Goal: Information Seeking & Learning: Learn about a topic

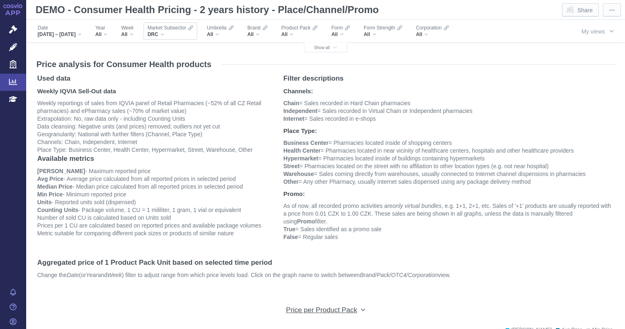
click at [179, 31] on div "DRC" at bounding box center [170, 34] width 45 height 7
click at [175, 36] on div "DRC" at bounding box center [170, 34] width 45 height 7
click at [176, 34] on div "DRC" at bounding box center [170, 34] width 45 height 7
click at [311, 50] on button "Show all" at bounding box center [325, 48] width 43 height 10
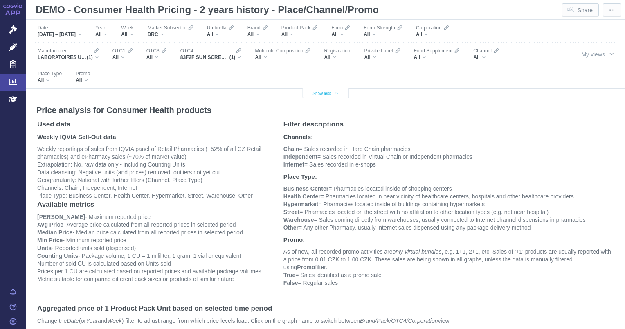
click at [321, 47] on div "Registration All" at bounding box center [337, 53] width 34 height 17
click at [158, 34] on span "DRC" at bounding box center [153, 34] width 11 height 7
click at [177, 34] on div "DRC" at bounding box center [170, 34] width 45 height 7
click at [434, 78] on div "Filters" at bounding box center [313, 76] width 428 height 22
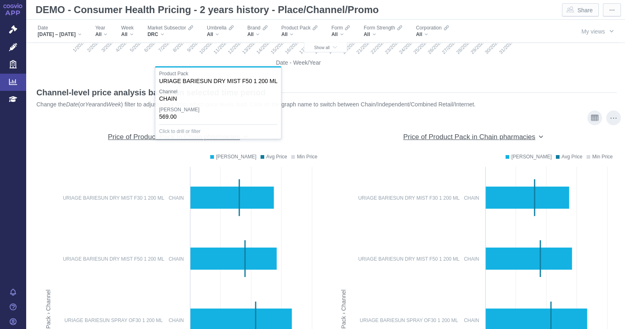
scroll to position [2297, 0]
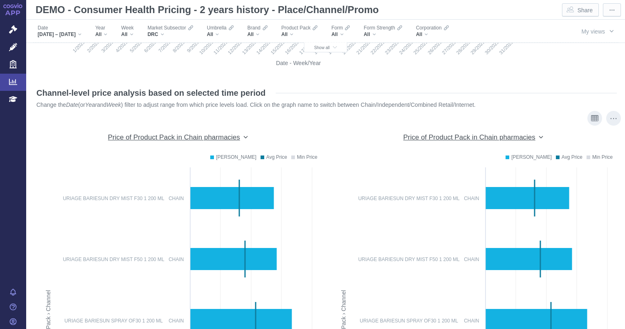
click at [537, 137] on div "Price of Product Pack in Chain pharmacies" at bounding box center [473, 137] width 140 height 9
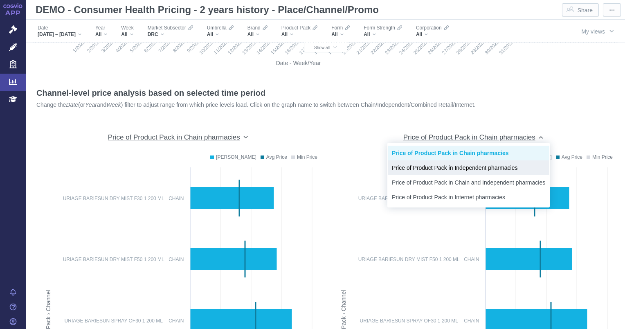
click at [453, 172] on div "Price of Product Pack in Independent pharmacies" at bounding box center [468, 167] width 161 height 15
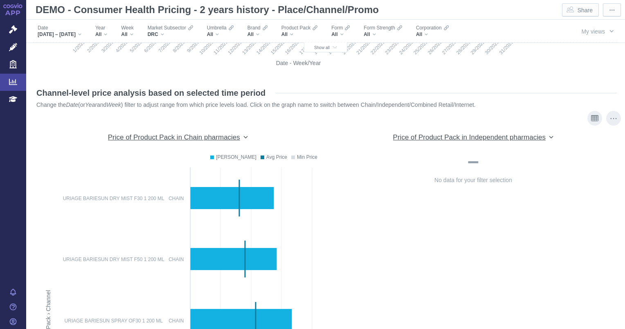
click at [544, 135] on div "Price of Product Pack in Independent pharmacies" at bounding box center [473, 137] width 161 height 9
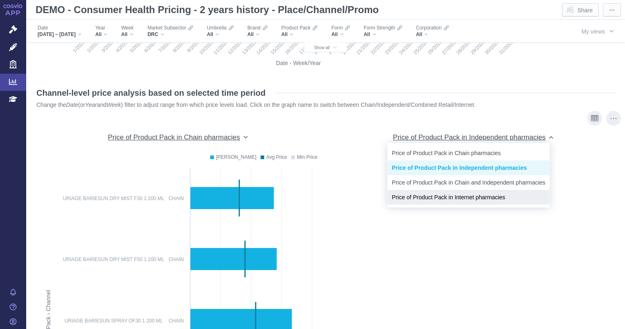
click at [439, 193] on span "Price of Product Pack in Internet pharmacies" at bounding box center [468, 197] width 153 height 8
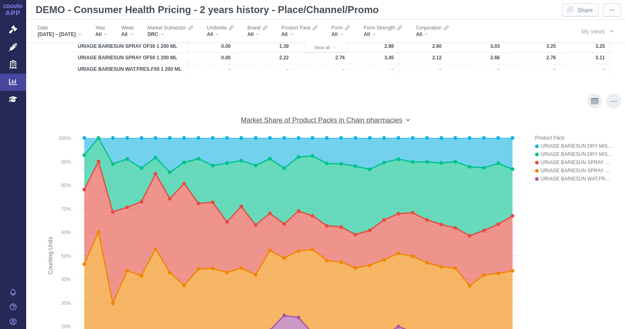
scroll to position [3184, 0]
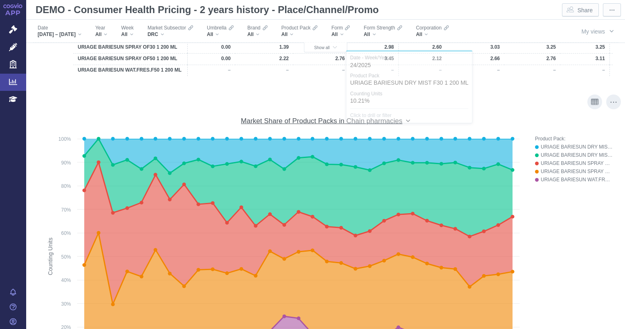
click at [404, 121] on div "Market Share of Product Packs in Chain pharmacies" at bounding box center [325, 121] width 169 height 9
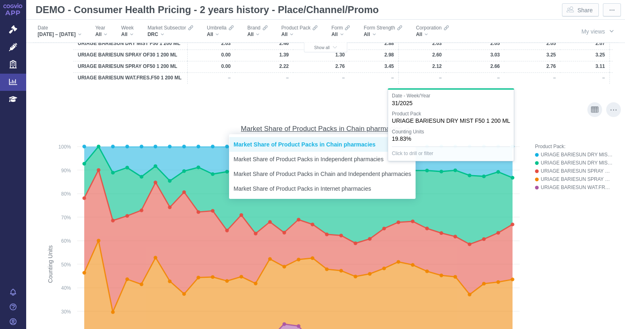
click at [590, 211] on div "Product Pack: URIAGE BARIESUN DRY MIST F30 1 200 ML URIAGE BARIESUN DRY MIST F5…" at bounding box center [570, 279] width 86 height 275
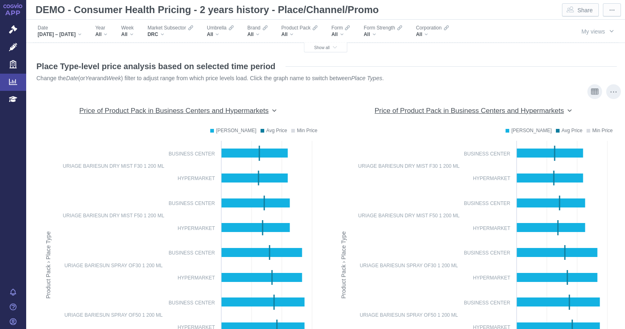
scroll to position [3549, 0]
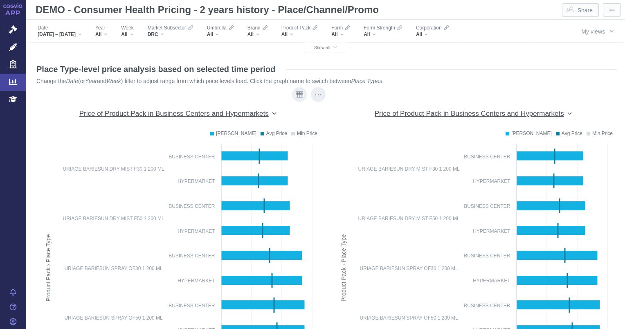
click at [272, 116] on div "Price of Product Pack in Business Centers and Hypermarkets" at bounding box center [177, 113] width 197 height 9
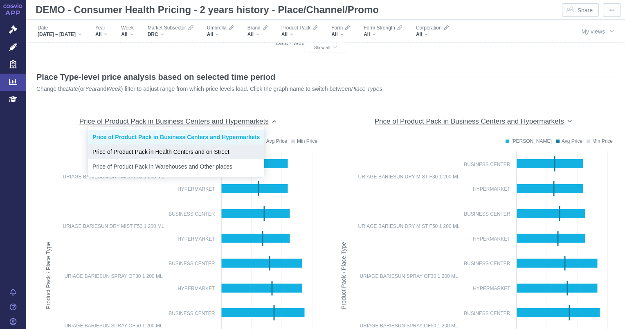
click at [172, 154] on span "Price of Product Pack in Health Centers and on Street" at bounding box center [175, 152] width 167 height 8
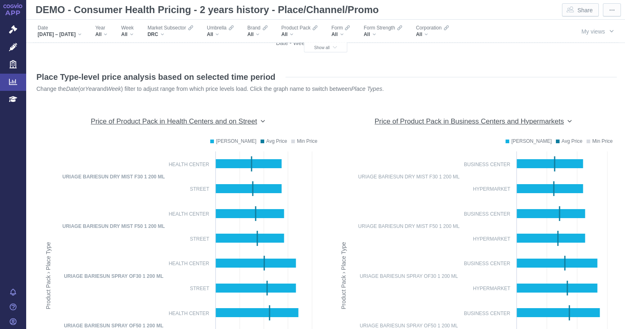
scroll to position [3534, 0]
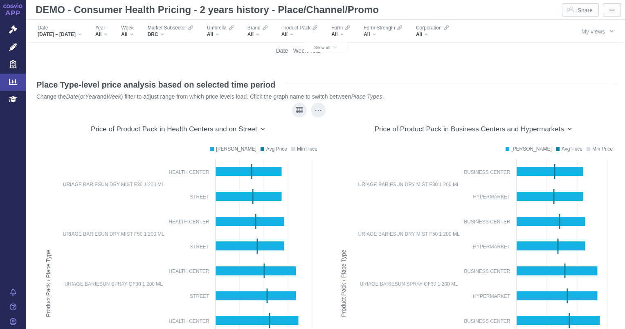
click at [219, 133] on div "Price of Product Pack in Health Centers and on Street" at bounding box center [177, 129] width 279 height 20
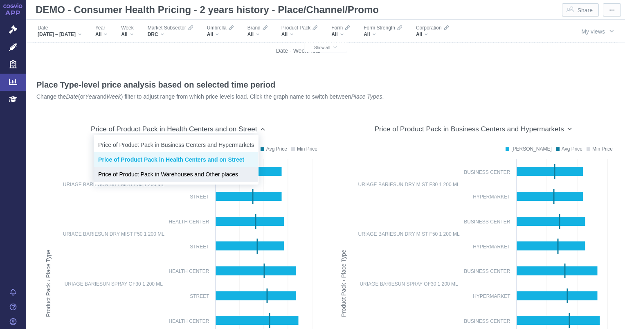
click at [164, 177] on span "Price of Product Pack in Warehouses and Other places" at bounding box center [176, 174] width 156 height 8
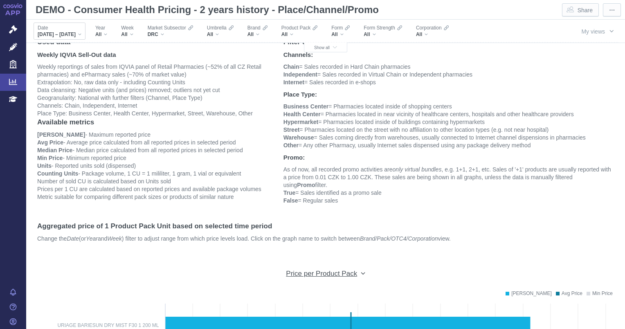
scroll to position [5, 0]
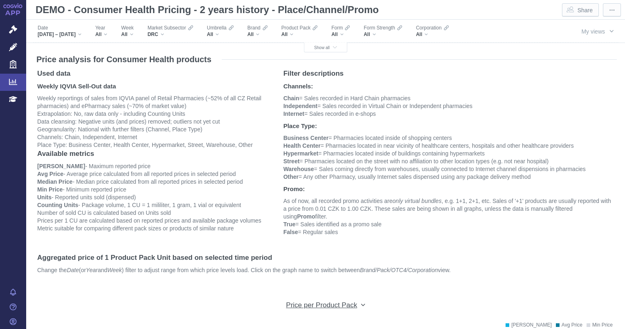
click at [11, 10] on link "APP" at bounding box center [13, 10] width 26 height 21
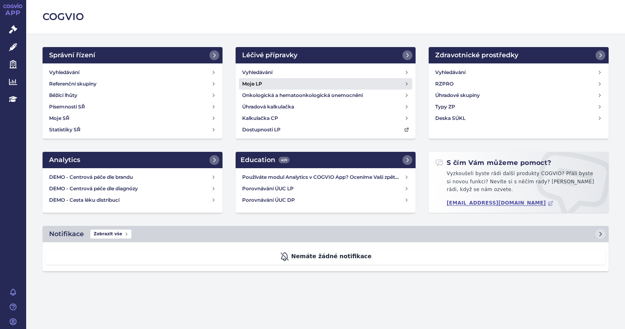
click at [256, 82] on h4 "Moje LP" at bounding box center [252, 84] width 20 height 8
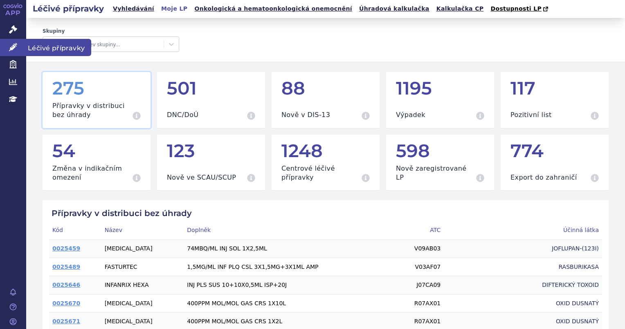
click at [12, 43] on icon at bounding box center [13, 47] width 8 height 8
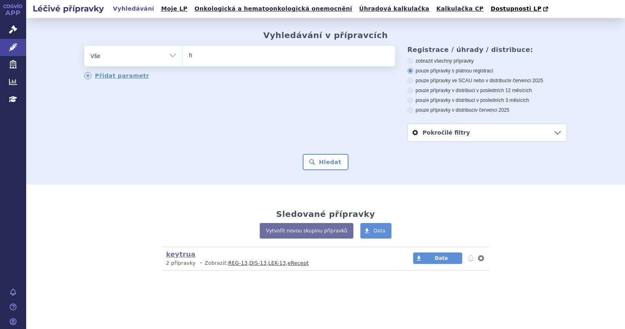
type input "hu"
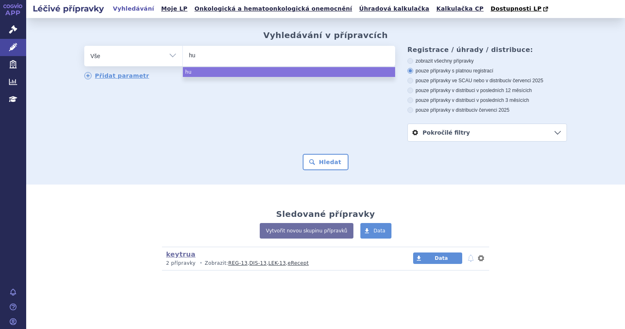
type input "hum"
type input "humi"
type input "[MEDICAL_DATA]"
select select "[MEDICAL_DATA]"
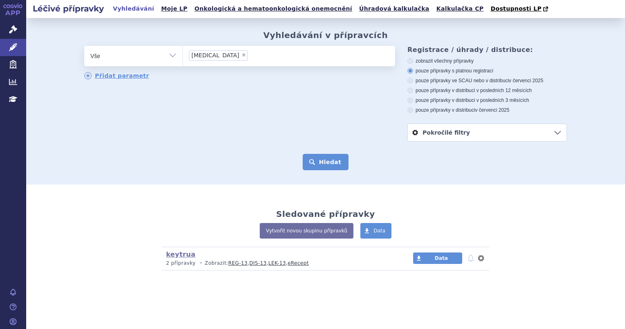
click at [313, 159] on button "Hledat" at bounding box center [326, 162] width 46 height 16
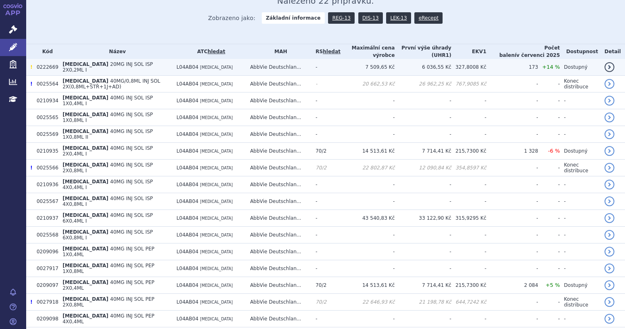
scroll to position [125, 0]
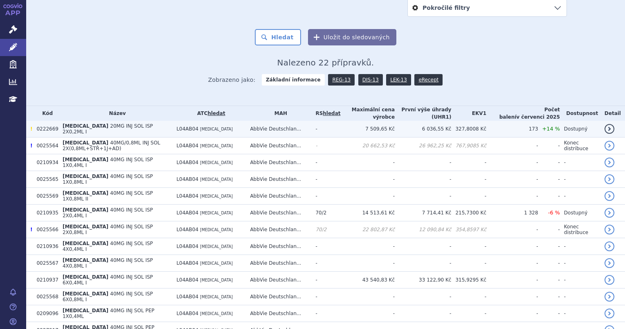
click at [111, 129] on span "20MG INJ SOL ISP 2X0,2ML I" at bounding box center [108, 128] width 90 height 11
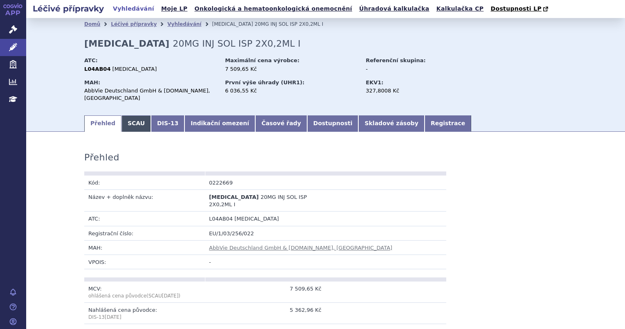
click at [132, 118] on link "SCAU" at bounding box center [135, 123] width 29 height 16
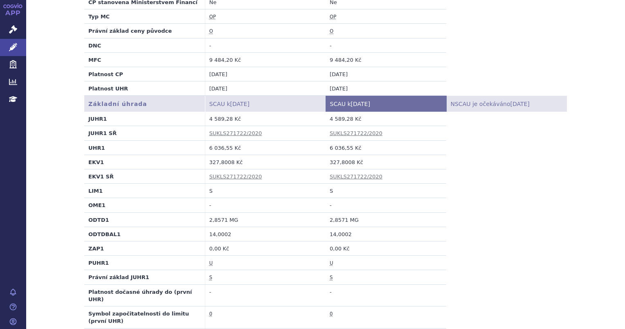
scroll to position [234, 0]
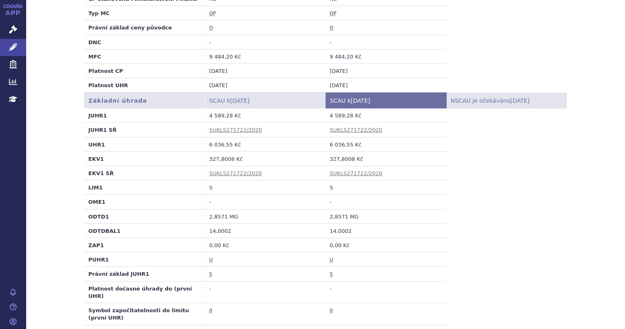
drag, startPoint x: 327, startPoint y: 180, endPoint x: 321, endPoint y: 178, distance: 6.3
click at [321, 180] on tr "LIM1 S S" at bounding box center [325, 187] width 482 height 14
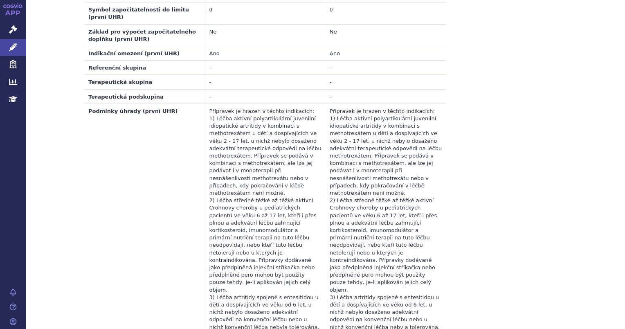
scroll to position [555, 0]
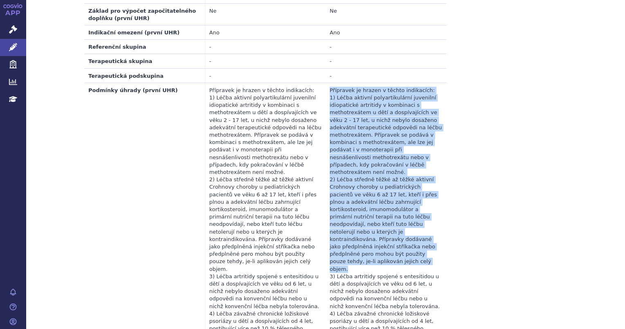
drag, startPoint x: 327, startPoint y: 71, endPoint x: 427, endPoint y: 238, distance: 194.9
click at [427, 238] on td "Přípravek je hrazen v těchto indikacích: 1) Léčba aktivní polyartikulární juven…" at bounding box center [385, 239] width 121 height 312
click at [477, 237] on table "Základní úhrada SCAU k 01.08.2025 SCAU k 01.09.2025 NSCAU je očekáváno 19.09.20…" at bounding box center [325, 83] width 482 height 624
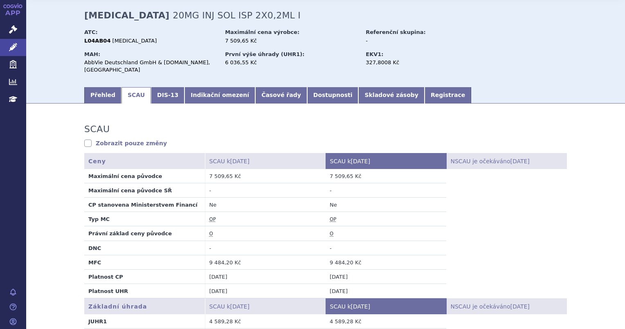
scroll to position [0, 0]
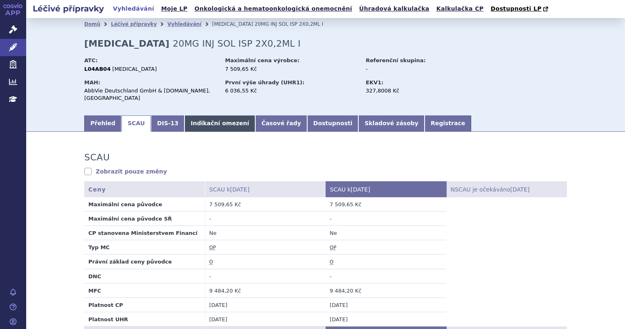
click at [201, 118] on link "Indikační omezení" at bounding box center [219, 123] width 71 height 16
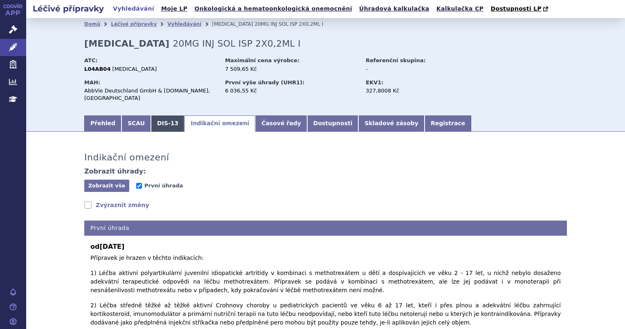
click at [151, 115] on link "DIS-13" at bounding box center [168, 123] width 34 height 16
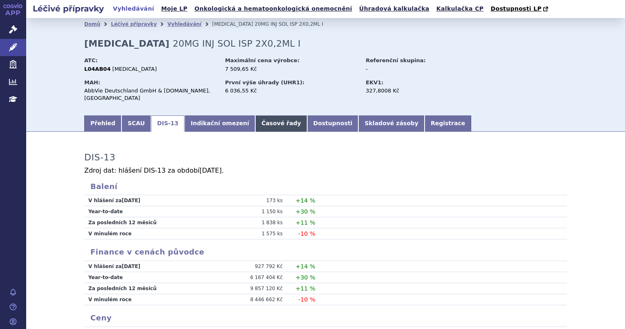
click at [267, 118] on link "Časové řady" at bounding box center [281, 123] width 52 height 16
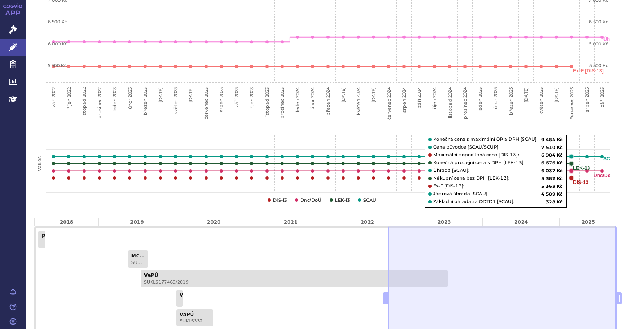
scroll to position [419, 0]
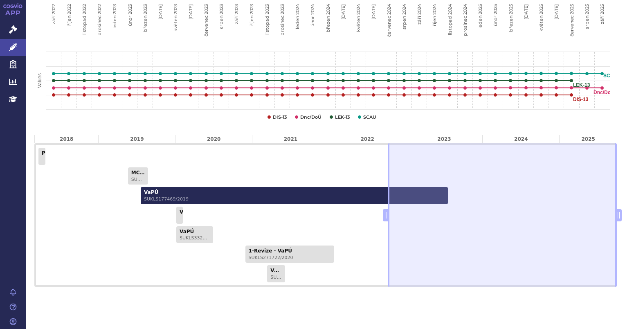
click at [227, 187] on link "VaPÚ SUKLS177469/2019" at bounding box center [294, 195] width 307 height 17
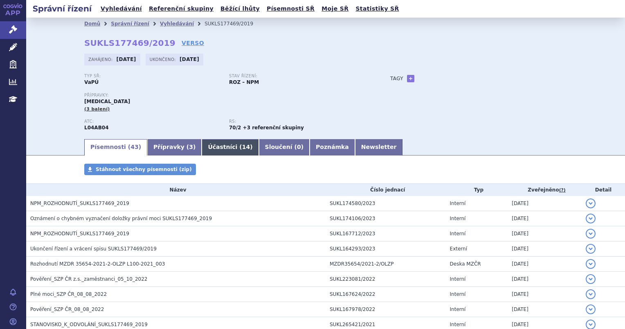
click at [217, 140] on link "Účastníci ( 14 )" at bounding box center [230, 147] width 57 height 16
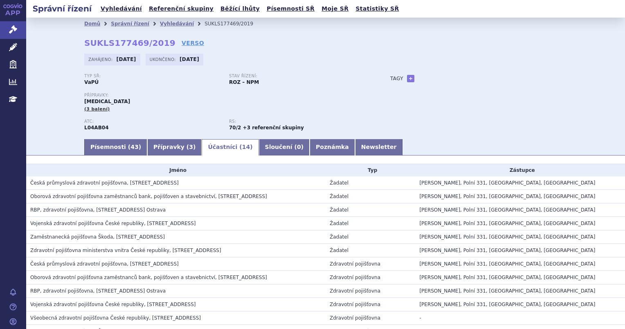
scroll to position [85, 0]
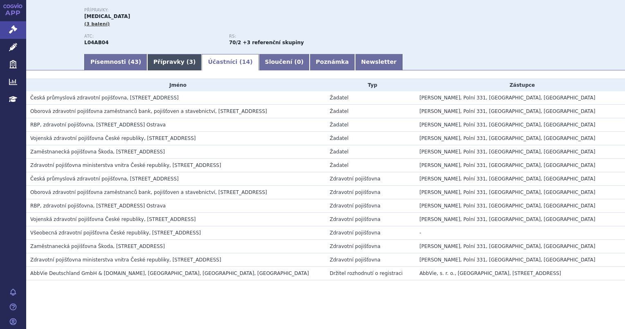
click at [147, 62] on link "Přípravky ( 3 )" at bounding box center [174, 62] width 54 height 16
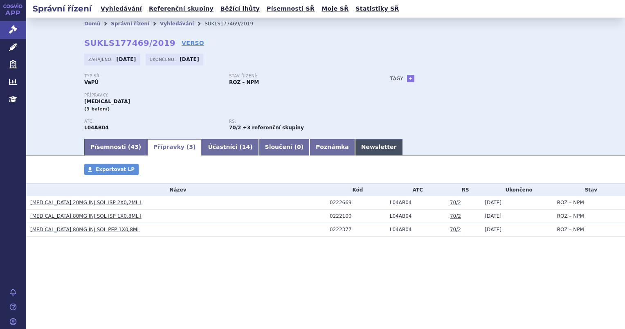
click at [355, 144] on link "Newsletter" at bounding box center [379, 147] width 48 height 16
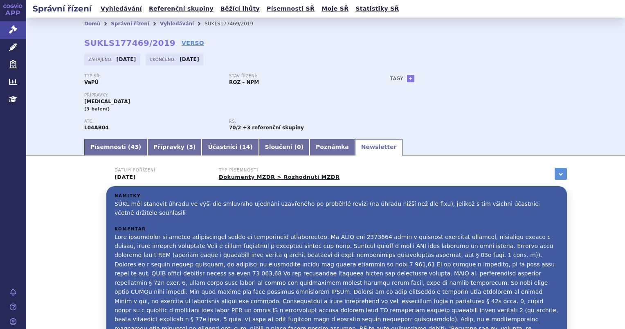
scroll to position [1, 0]
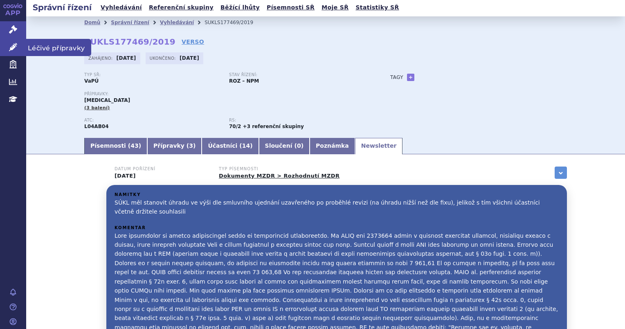
click at [10, 52] on link "Léčivé přípravky" at bounding box center [13, 47] width 26 height 17
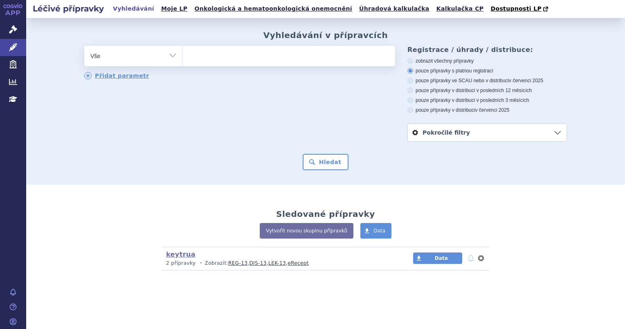
click at [182, 253] on link "keytrua" at bounding box center [180, 254] width 29 height 8
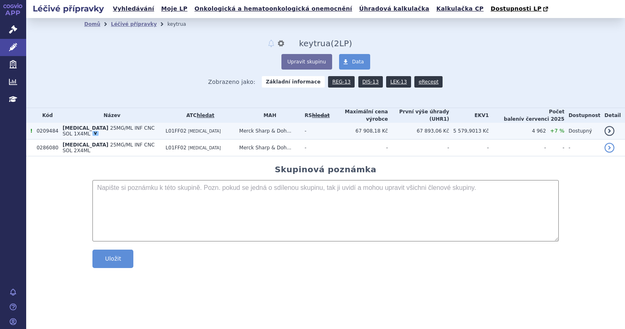
click at [71, 129] on span "[MEDICAL_DATA]" at bounding box center [86, 128] width 46 height 6
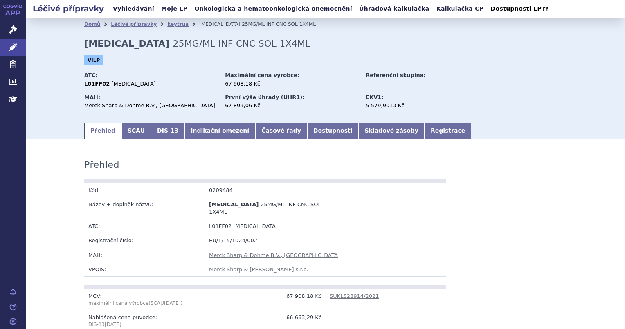
click at [307, 134] on link "Dostupnosti" at bounding box center [333, 131] width 52 height 16
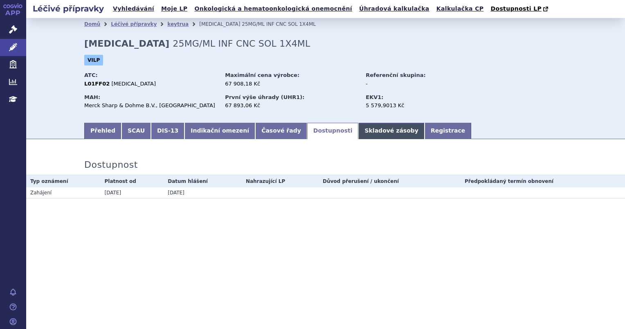
click at [363, 126] on link "Skladové zásoby" at bounding box center [391, 131] width 66 height 16
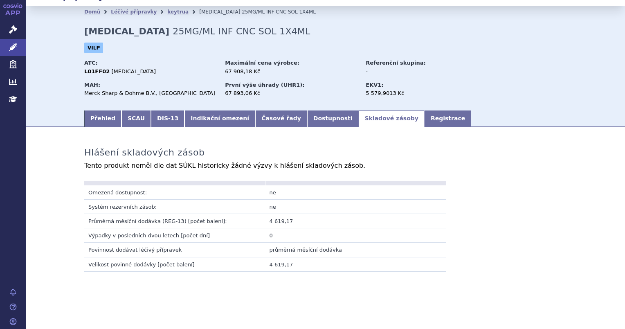
scroll to position [11, 0]
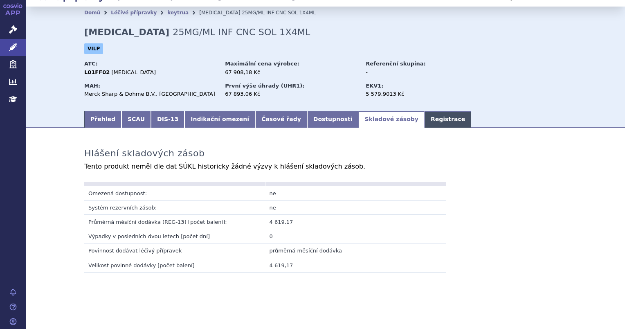
click at [424, 114] on link "Registrace" at bounding box center [447, 119] width 47 height 16
